Goal: Transaction & Acquisition: Purchase product/service

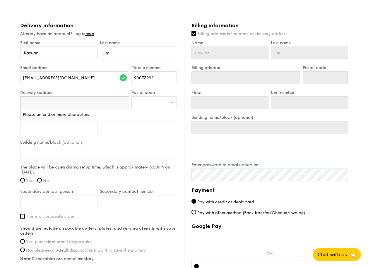
click at [83, 107] on input "search" at bounding box center [74, 103] width 109 height 13
click at [69, 100] on input "search" at bounding box center [74, 103] width 109 height 13
type input "4 shen"
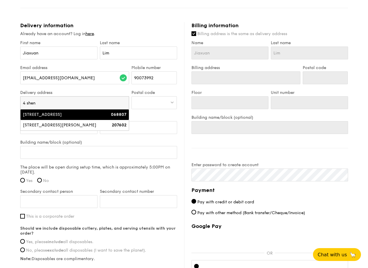
type input "[STREET_ADDRESS]"
type input "068807"
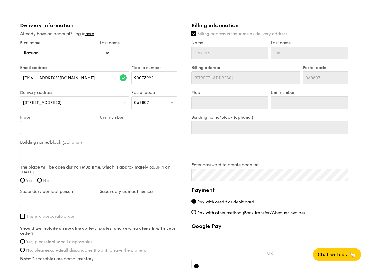
click at [71, 130] on input "Floor" at bounding box center [58, 127] width 77 height 13
type input "2"
type input "26"
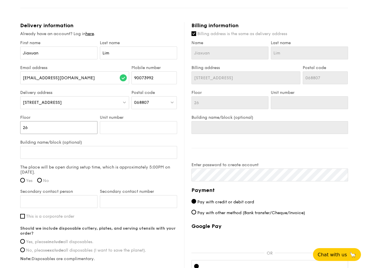
type input "26"
click at [94, 152] on input "Building name/block (optional)" at bounding box center [98, 152] width 157 height 13
type input "S"
type input "SG"
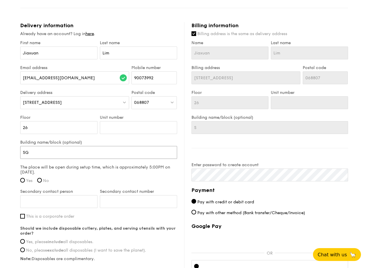
type input "SG"
type input "SGX"
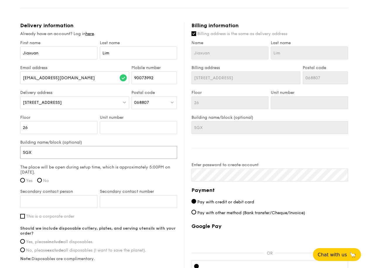
type input "SGX 2"
click at [24, 179] on input "Yes" at bounding box center [22, 180] width 5 height 5
radio input "true"
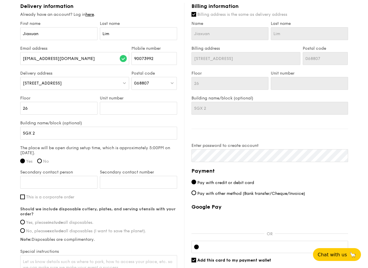
scroll to position [352, 0]
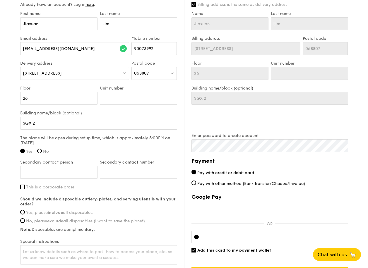
click at [39, 183] on div "Secondary contact person" at bounding box center [59, 172] width 80 height 25
click at [47, 169] on input "Secondary contact person" at bounding box center [58, 172] width 77 height 13
type input "Bella"
click at [129, 171] on input "Secondary contact number" at bounding box center [138, 172] width 77 height 13
type input "90276366"
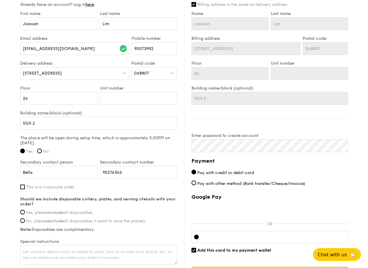
click at [21, 186] on input "This is a corporate order" at bounding box center [22, 187] width 5 height 5
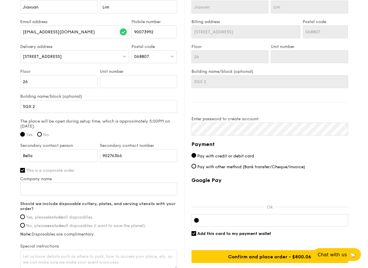
scroll to position [382, 0]
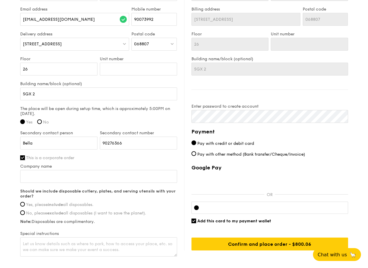
click at [24, 158] on input "This is a corporate order" at bounding box center [22, 157] width 5 height 5
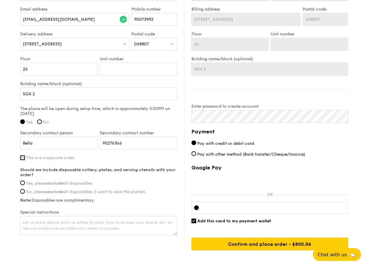
click at [24, 158] on input "This is a corporate order" at bounding box center [22, 157] width 5 height 5
checkbox input "true"
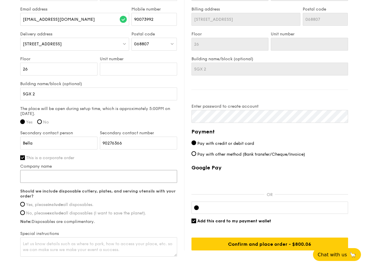
click at [48, 178] on input "Company name" at bounding box center [98, 176] width 157 height 13
type input "Singlife"
click at [63, 202] on div "Should we include disposable cutlery, plates, and serving utensils with your or…" at bounding box center [98, 206] width 157 height 35
click at [57, 205] on strong "include" at bounding box center [55, 204] width 15 height 5
click at [25, 205] on input "Yes, please include all disposables." at bounding box center [22, 204] width 5 height 5
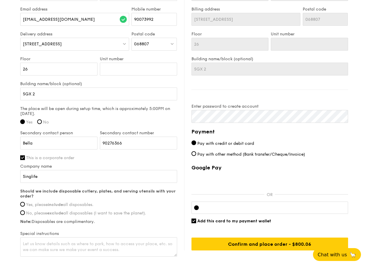
radio input "true"
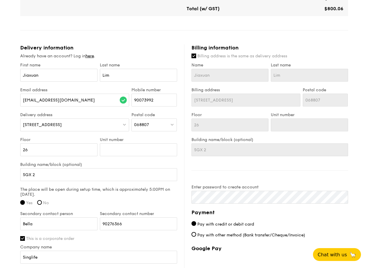
scroll to position [294, 0]
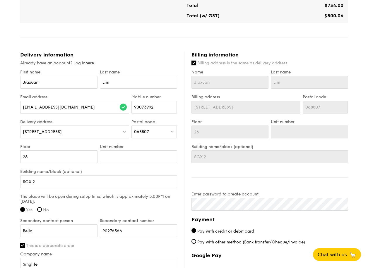
click at [193, 64] on input "Billing address is the same as delivery address" at bounding box center [193, 63] width 5 height 5
checkbox input "false"
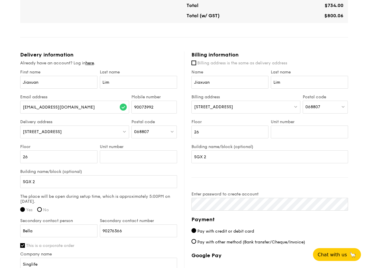
drag, startPoint x: 249, startPoint y: 106, endPoint x: 192, endPoint y: 109, distance: 57.1
click at [192, 109] on div "[STREET_ADDRESS]" at bounding box center [245, 107] width 109 height 13
type input "[STREET_ADDRESS]"
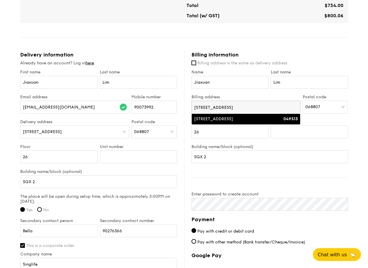
click at [250, 119] on div "[STREET_ADDRESS]" at bounding box center [233, 119] width 78 height 6
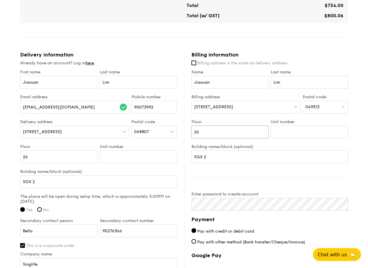
drag, startPoint x: 242, startPoint y: 131, endPoint x: 177, endPoint y: 131, distance: 64.4
click at [177, 131] on div "Delivery information Already have an account? Log in here . First name [PERSON_…" at bounding box center [184, 199] width 328 height 294
type input "18"
click at [285, 133] on input "Unit number" at bounding box center [309, 132] width 77 height 13
type input "01"
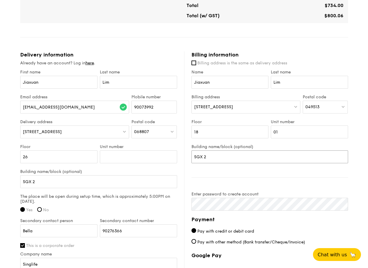
drag, startPoint x: 232, startPoint y: 155, endPoint x: 150, endPoint y: 153, distance: 82.8
click at [150, 153] on div "Delivery information Already have an account? Log in here . First name [PERSON_…" at bounding box center [184, 199] width 328 height 294
click at [249, 179] on div "Billing information Billing address is the same as delivery address Name [PERSO…" at bounding box center [266, 195] width 164 height 287
click at [320, 185] on div "Billing information Billing address is the same as delivery address Name [PERSO…" at bounding box center [266, 195] width 164 height 287
click at [97, 190] on div "Delivery information Already have an account? Log in here . First name [PERSON_…" at bounding box center [184, 199] width 328 height 294
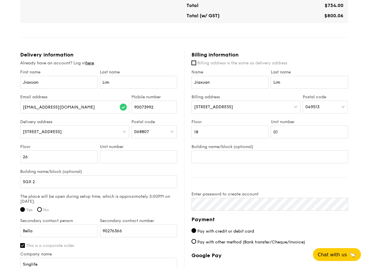
click at [286, 189] on div "Billing information Billing address is the same as delivery address Name [PERSO…" at bounding box center [266, 195] width 164 height 287
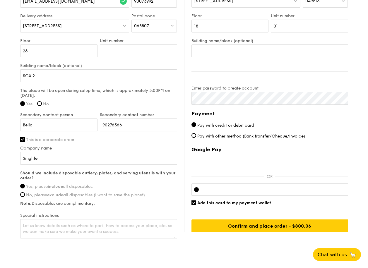
scroll to position [411, 0]
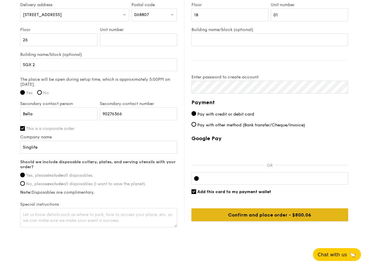
click at [267, 213] on input "Confirm and place order - $800.06" at bounding box center [269, 214] width 157 height 13
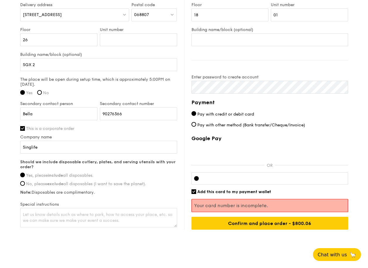
click at [272, 203] on p "Your card number is incomplete." at bounding box center [269, 206] width 151 height 6
click at [269, 205] on p "Your card number is incomplete." at bounding box center [269, 206] width 151 height 6
click at [196, 179] on div at bounding box center [196, 178] width 5 height 5
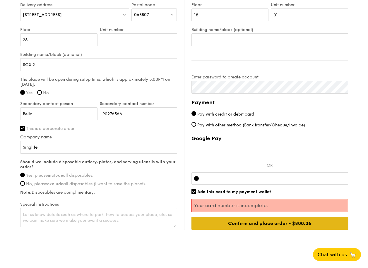
click at [296, 226] on input "Confirm and place order - $800.06" at bounding box center [269, 223] width 157 height 13
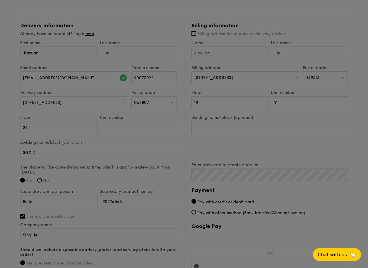
scroll to position [255, 0]
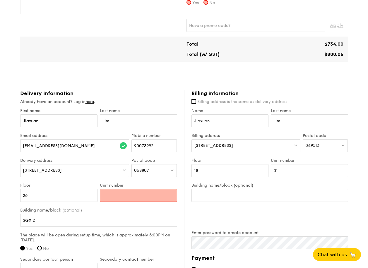
click at [122, 195] on input "Unit number" at bounding box center [138, 195] width 77 height 13
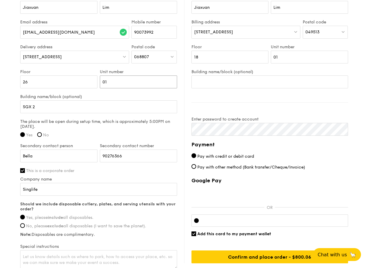
scroll to position [418, 0]
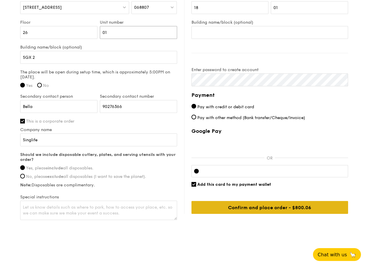
type input "01"
click at [289, 207] on input "Confirm and place order - $800.06" at bounding box center [269, 207] width 157 height 13
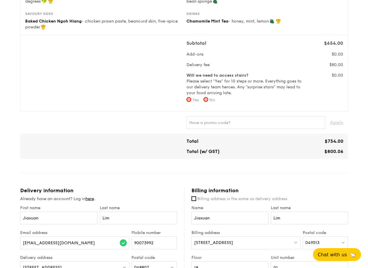
scroll to position [138, 0]
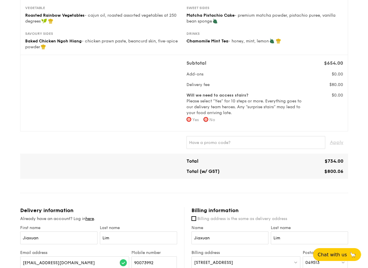
click at [208, 120] on input "No" at bounding box center [205, 119] width 5 height 5
radio input "true"
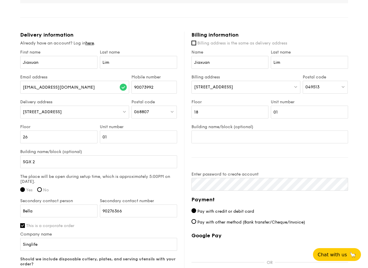
scroll to position [418, 0]
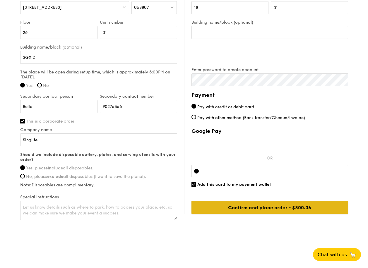
click at [279, 207] on input "Confirm and place order - $800.06" at bounding box center [269, 207] width 157 height 13
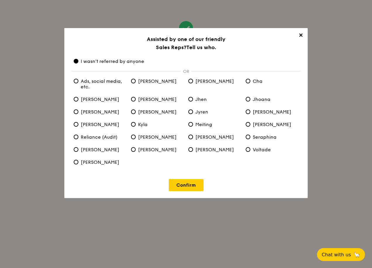
click at [90, 112] on span "[PERSON_NAME]" at bounding box center [97, 112] width 46 height 6
click at [78, 112] on input "[PERSON_NAME]" at bounding box center [76, 111] width 5 height 5
radio input "true"
radio anyone "false"
click at [191, 181] on link "Confirm" at bounding box center [186, 185] width 35 height 12
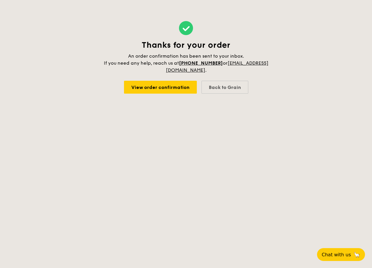
click at [299, 137] on body "Thanks for your order An order confirmation has been sent to your inbox. If you…" at bounding box center [186, 134] width 372 height 268
click at [317, 149] on body "Thanks for your order An order confirmation has been sent to your inbox. If you…" at bounding box center [186, 134] width 372 height 268
click at [167, 91] on link "View order confirmation" at bounding box center [160, 87] width 73 height 13
